Goal: Information Seeking & Learning: Learn about a topic

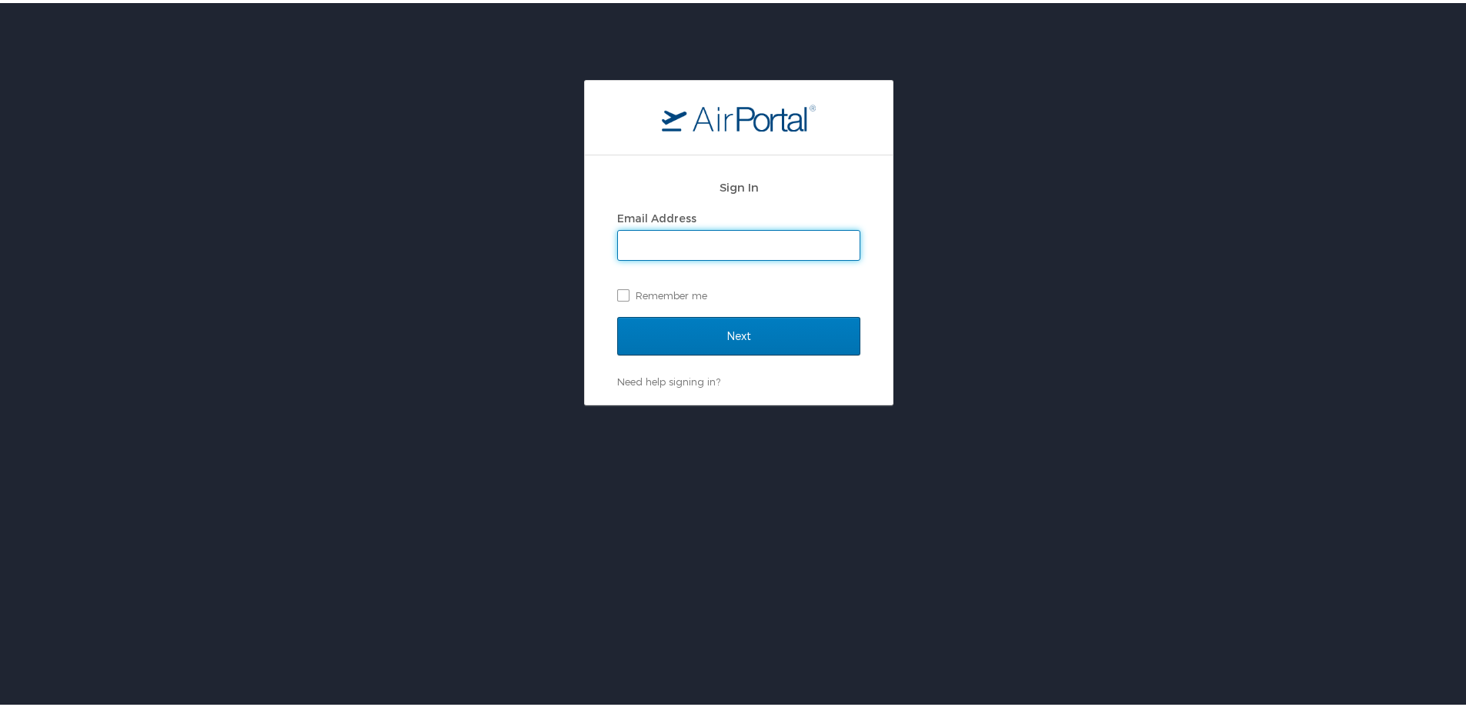
type input "[PERSON_NAME][EMAIL_ADDRESS][PERSON_NAME][DOMAIN_NAME]"
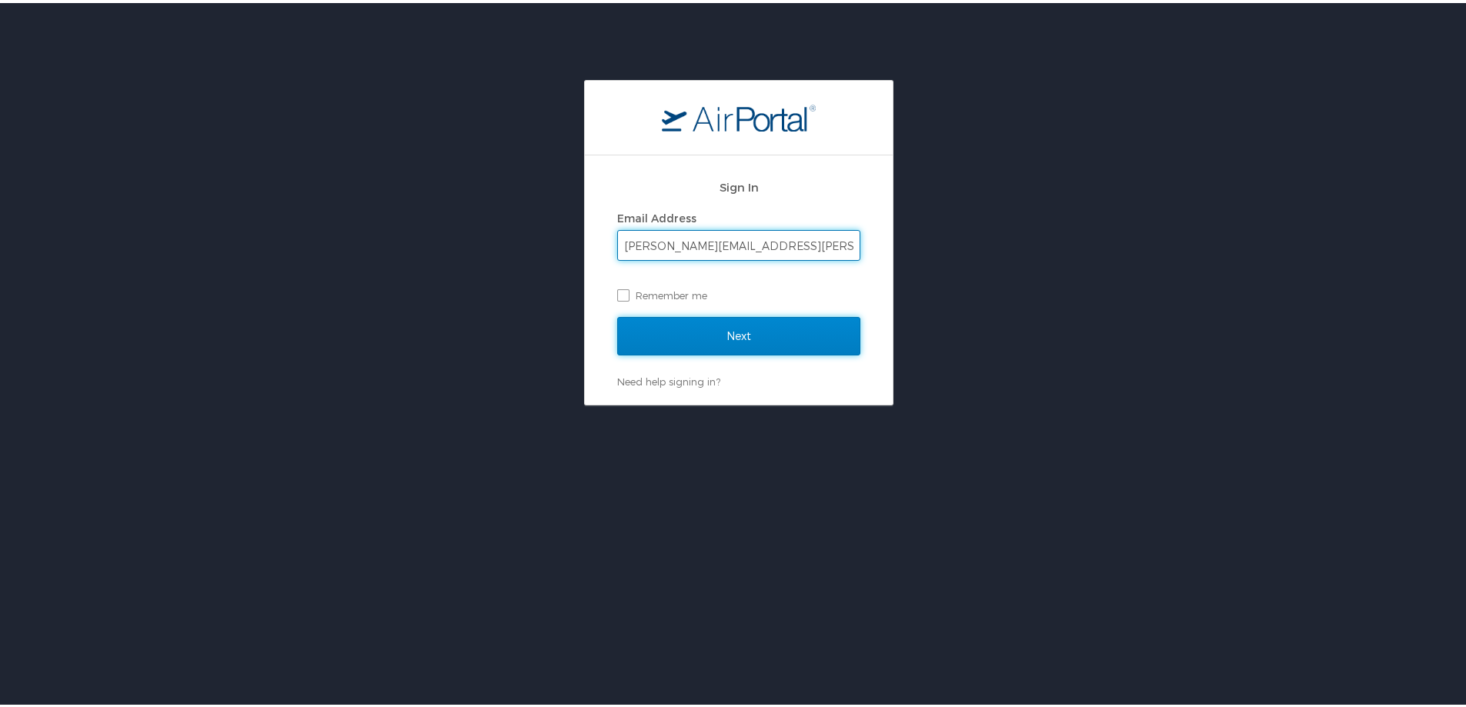
click at [649, 331] on input "Next" at bounding box center [738, 333] width 243 height 38
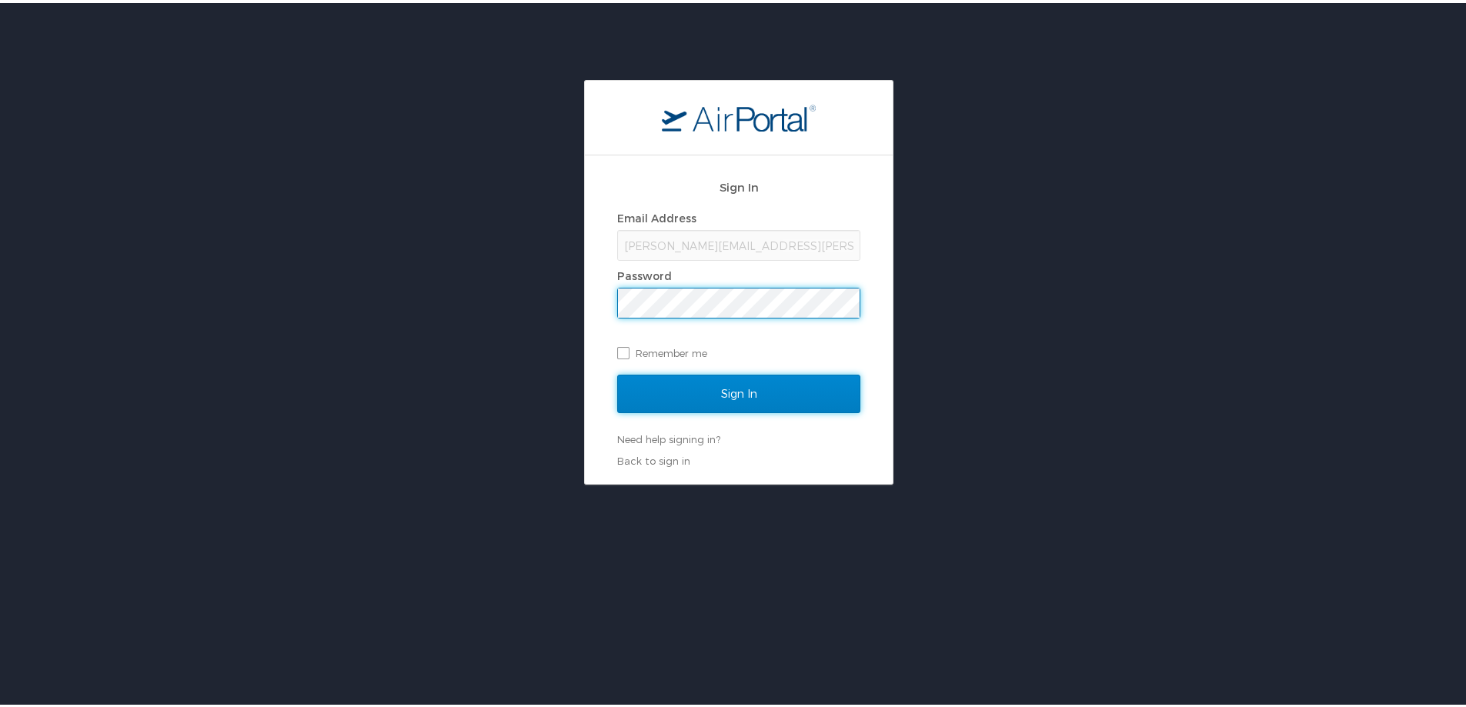
click at [676, 406] on input "Sign In" at bounding box center [738, 391] width 243 height 38
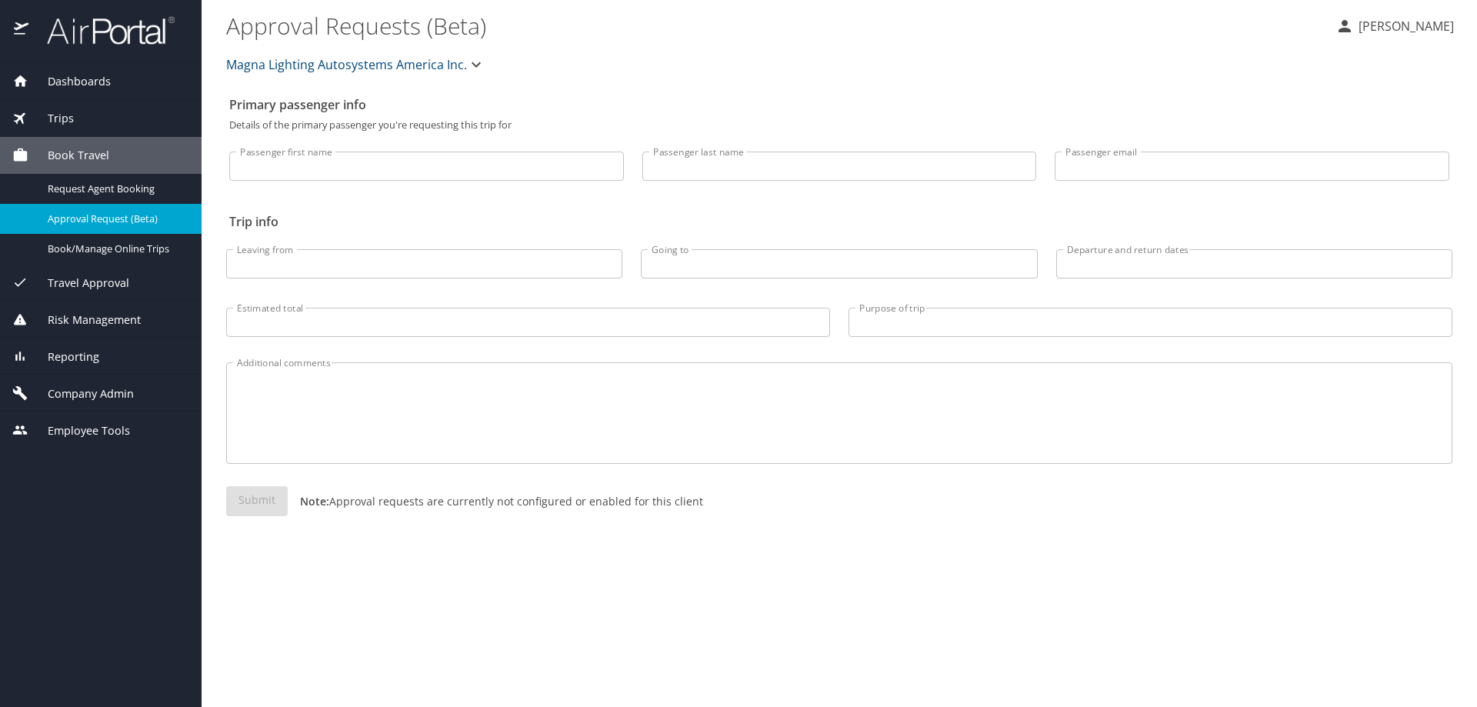
click at [82, 354] on span "Reporting" at bounding box center [63, 357] width 71 height 17
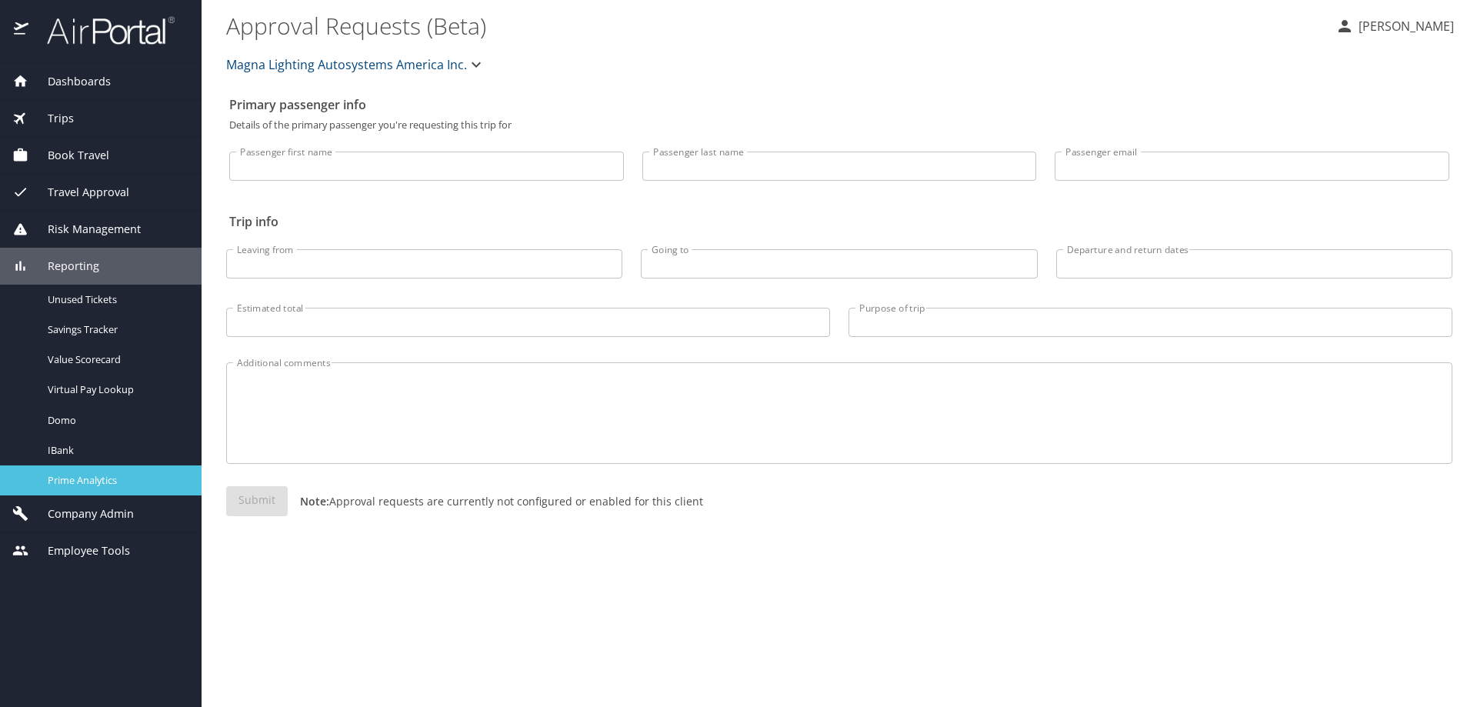
click at [106, 477] on span "Prime Analytics" at bounding box center [115, 480] width 135 height 15
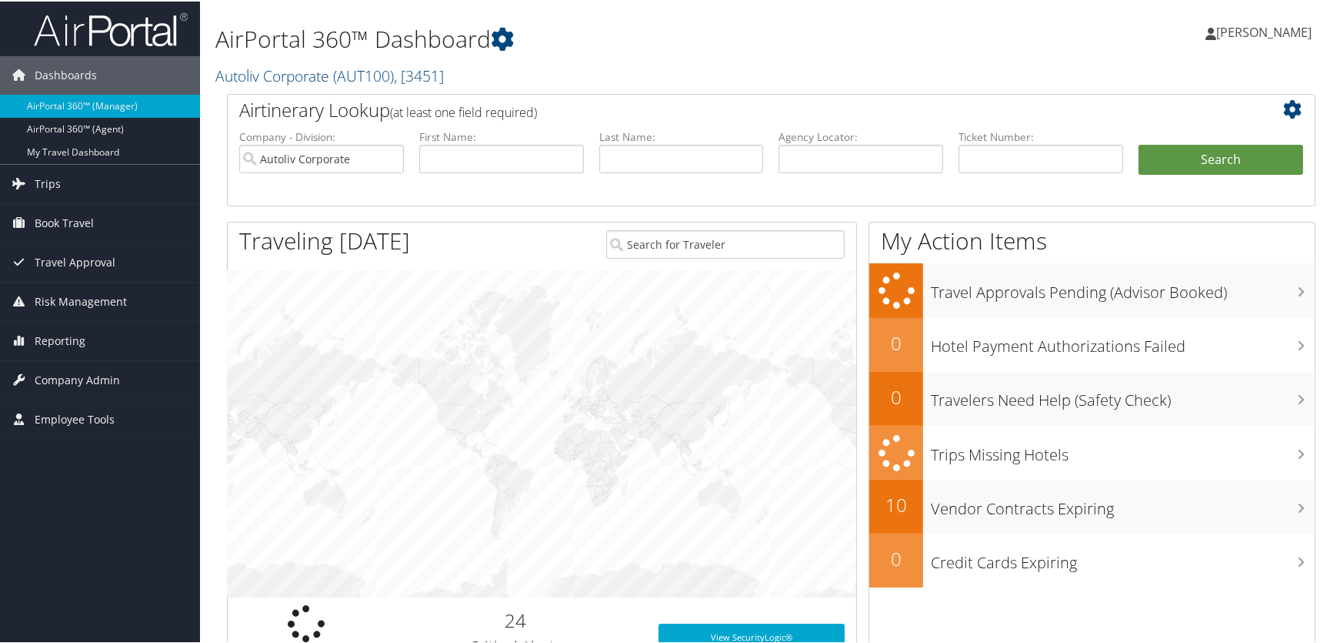
click at [1284, 108] on icon at bounding box center [1297, 107] width 26 height 18
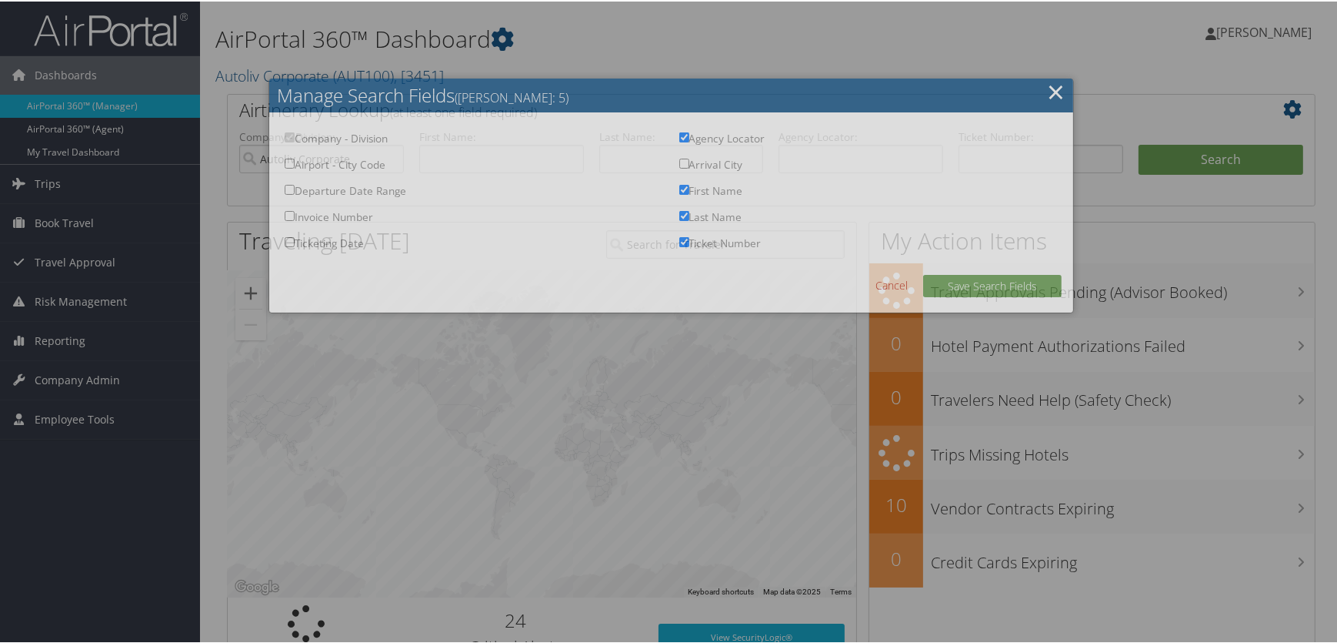
checkbox input "true"
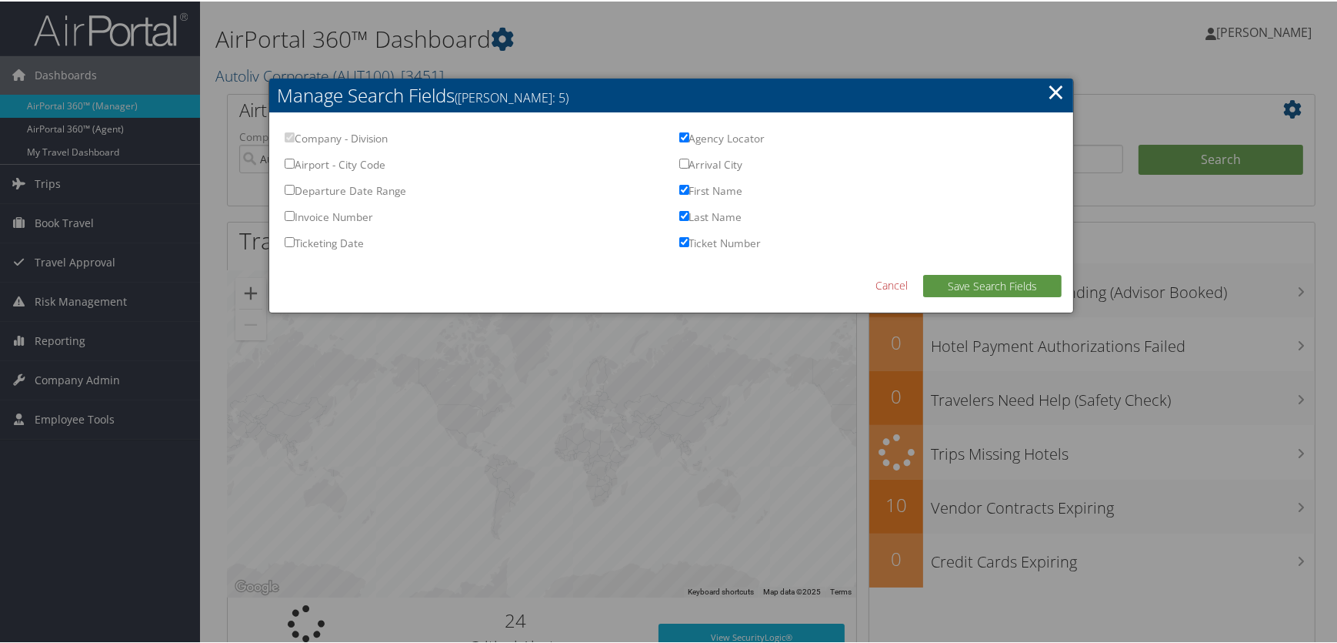
click at [1164, 48] on div at bounding box center [671, 321] width 1343 height 643
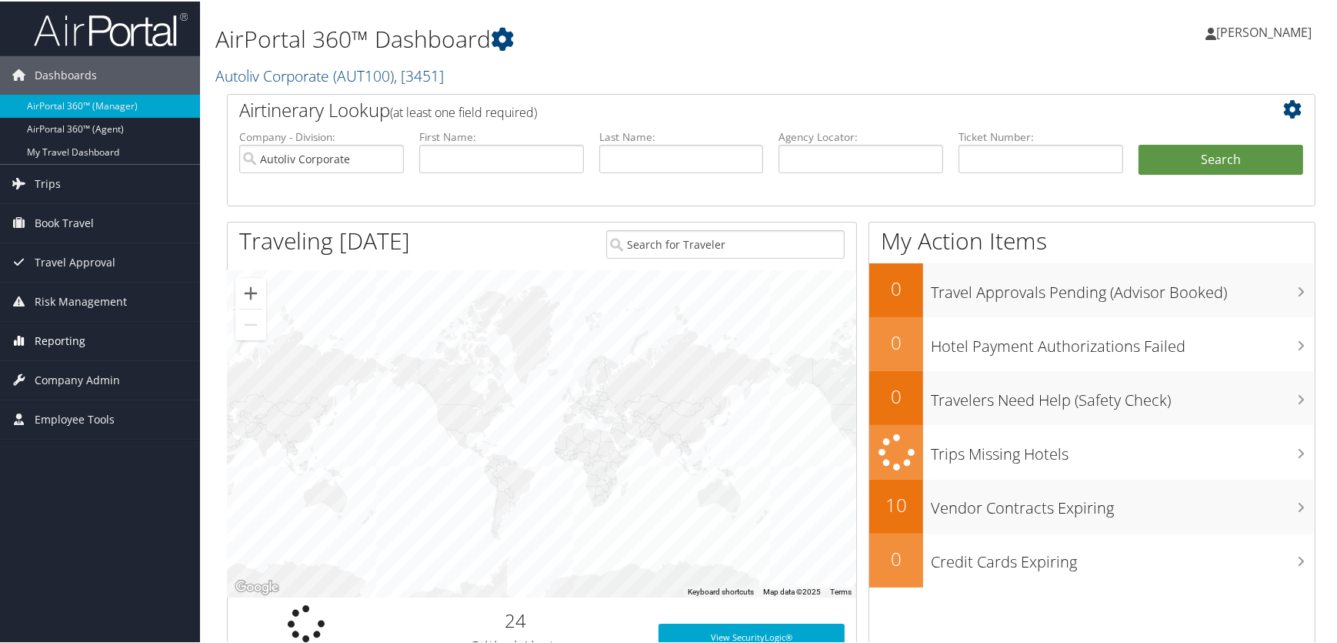
click at [76, 341] on span "Reporting" at bounding box center [60, 339] width 51 height 38
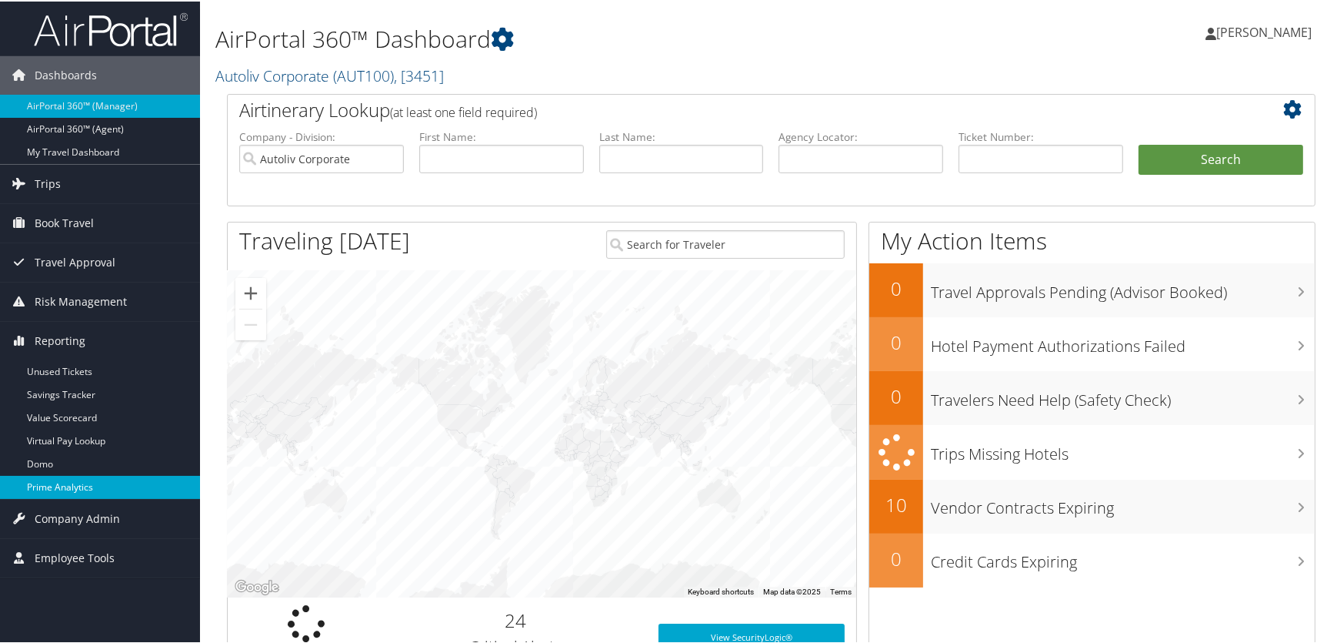
click at [82, 489] on link "Prime Analytics" at bounding box center [100, 485] width 200 height 23
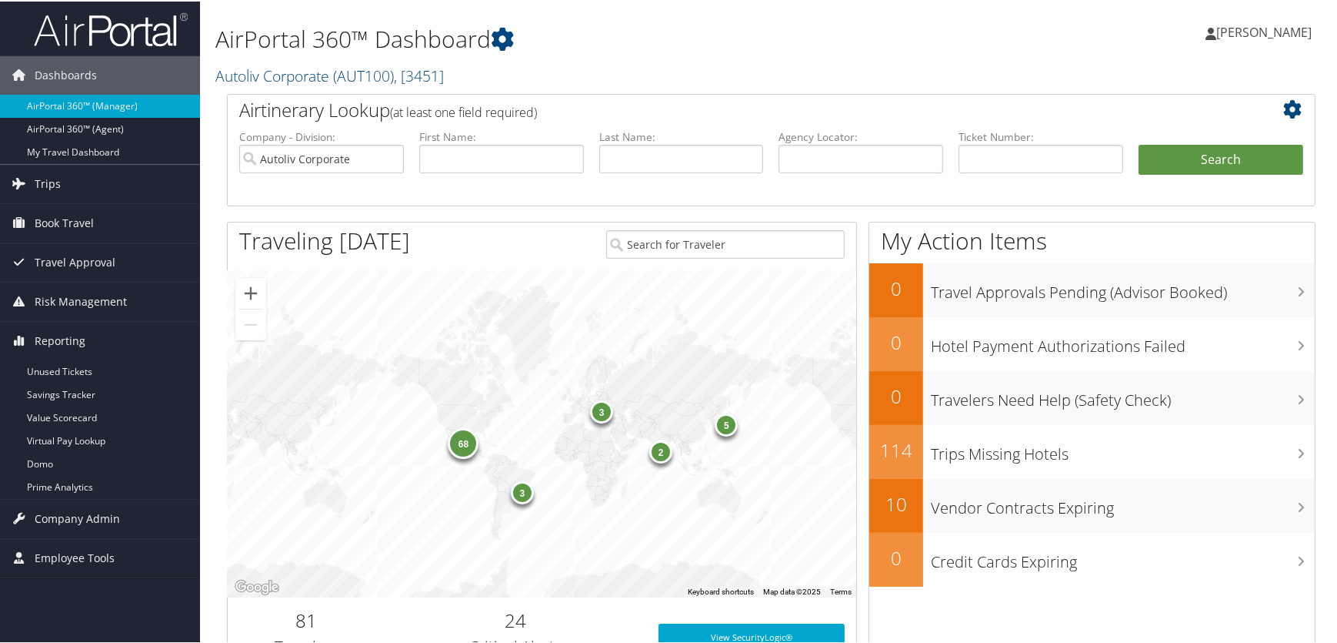
click at [732, 42] on h1 "AirPortal 360™ Dashboard" at bounding box center [585, 38] width 741 height 32
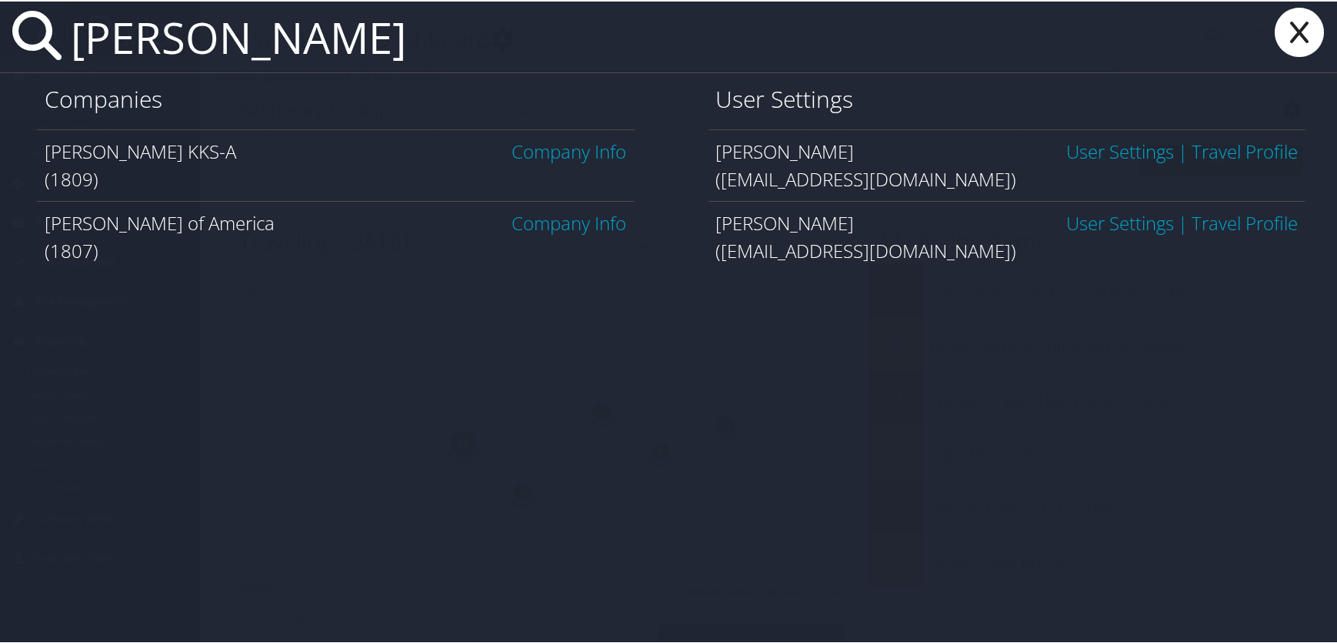
type input "[PERSON_NAME]"
click at [533, 219] on link "Company Info" at bounding box center [569, 221] width 115 height 25
